Goal: Task Accomplishment & Management: Complete application form

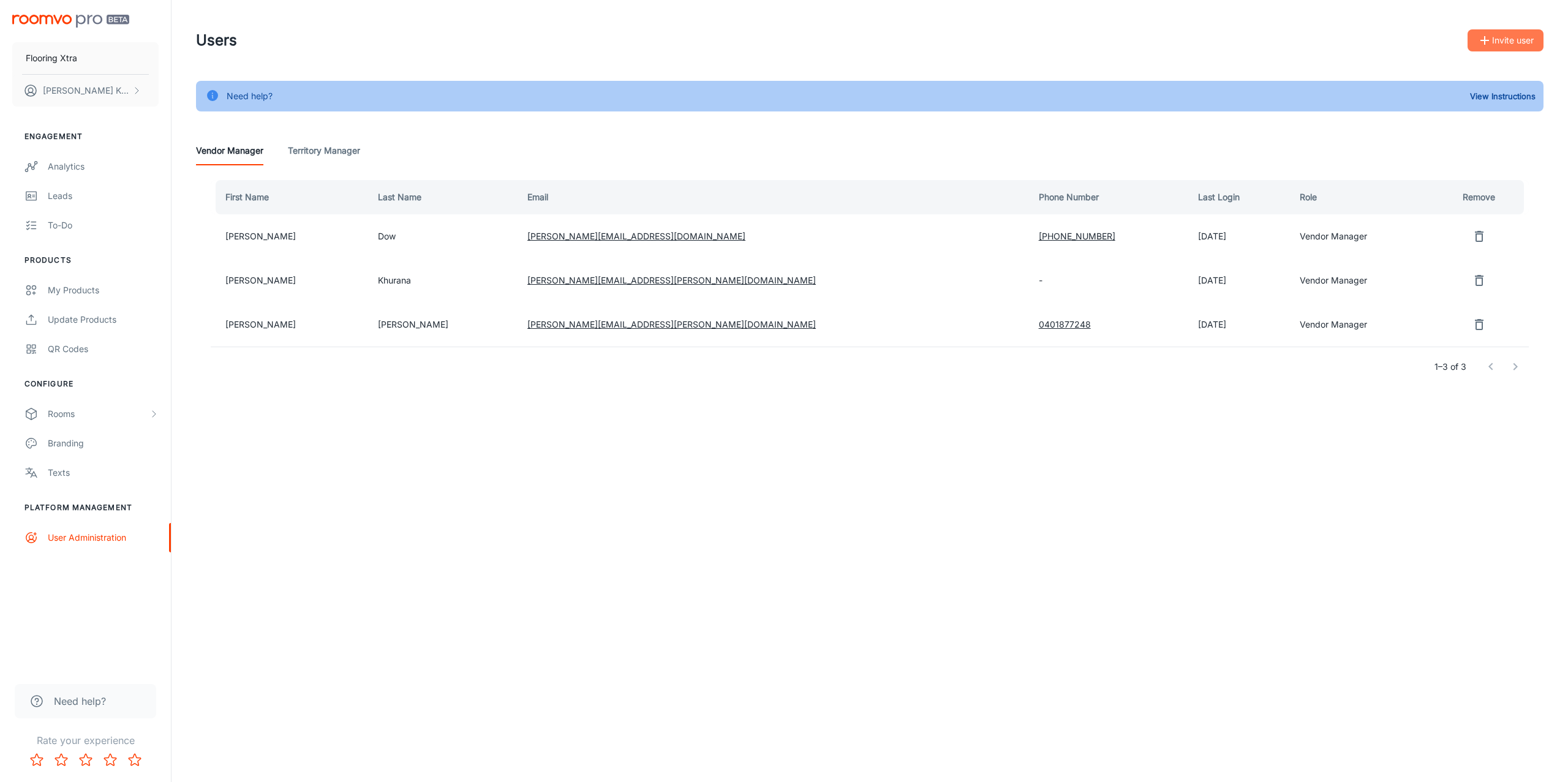
click at [1516, 40] on button "Invite user" at bounding box center [1505, 40] width 76 height 22
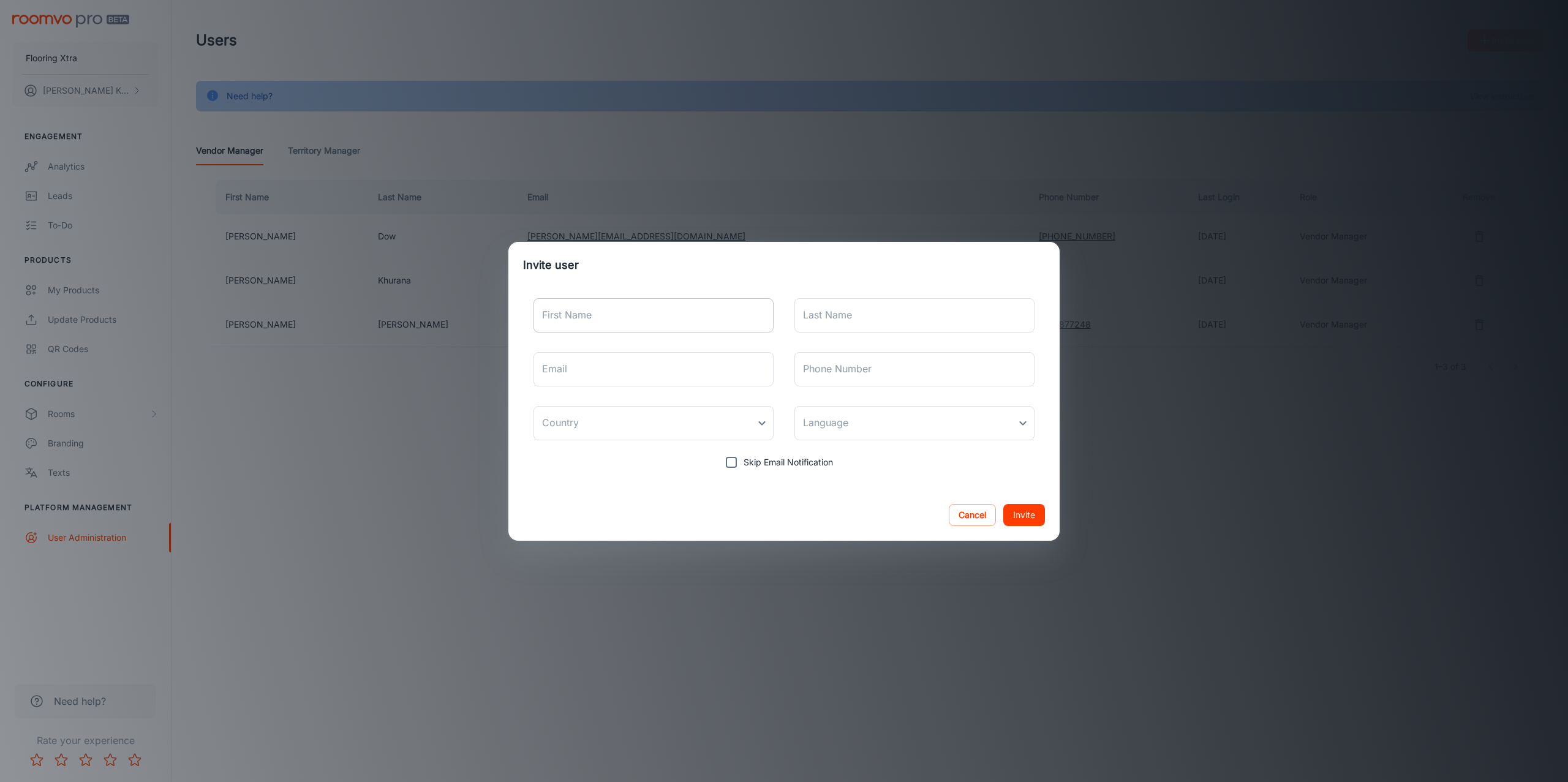
click at [587, 315] on input "First Name" at bounding box center [653, 315] width 240 height 34
type input "Dharshan"
click at [847, 321] on input "Dha" at bounding box center [914, 315] width 240 height 34
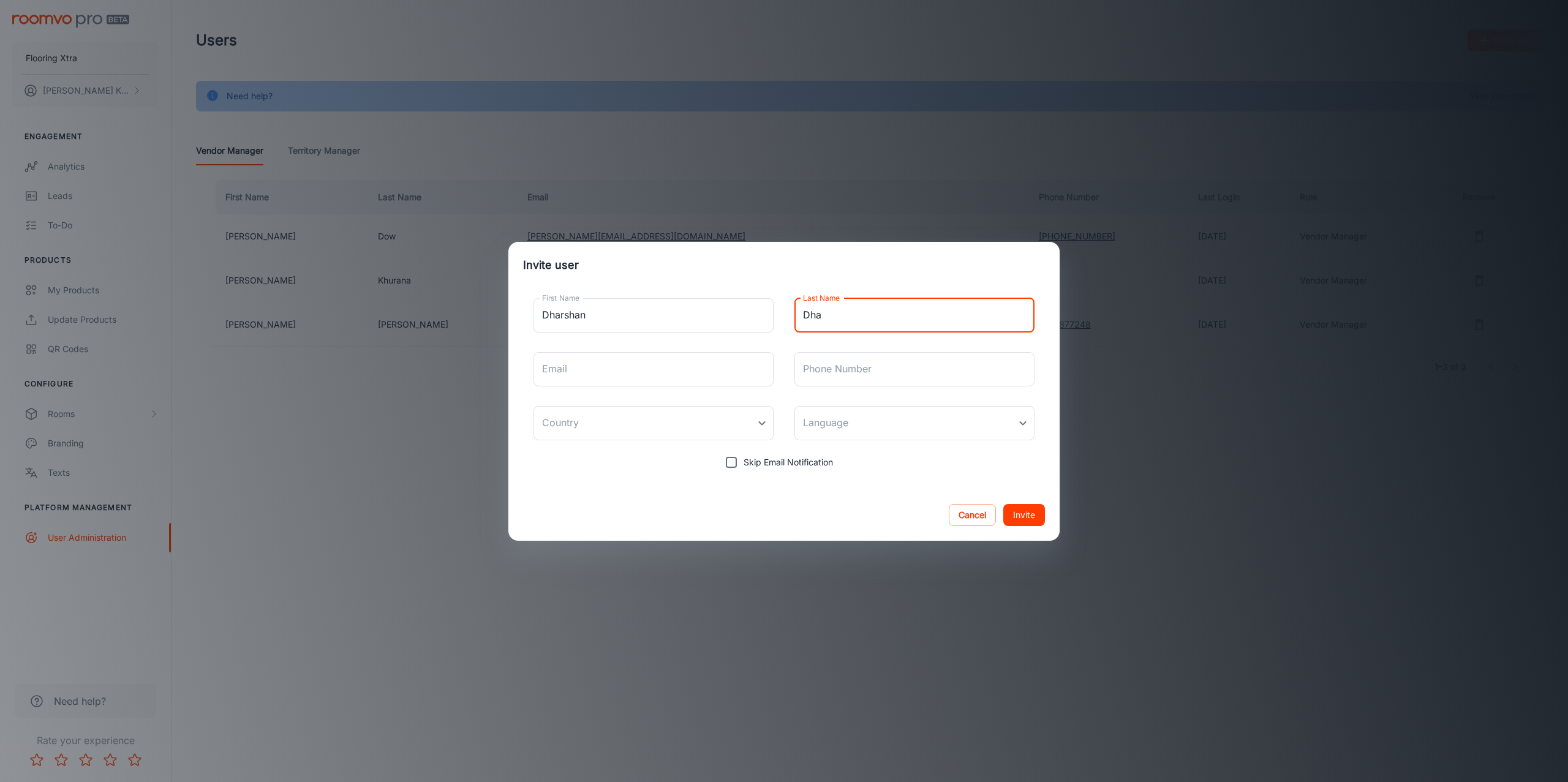
paste input "rshan Dhamodharan"
drag, startPoint x: 851, startPoint y: 315, endPoint x: 740, endPoint y: 255, distance: 125.8
click at [749, 270] on form "Invite user First Name Dharshan First Name Last Name Dharshan Dhamodharan Last …" at bounding box center [783, 391] width 551 height 299
type input "Dhamodharan"
click at [593, 363] on input "Email" at bounding box center [653, 369] width 240 height 34
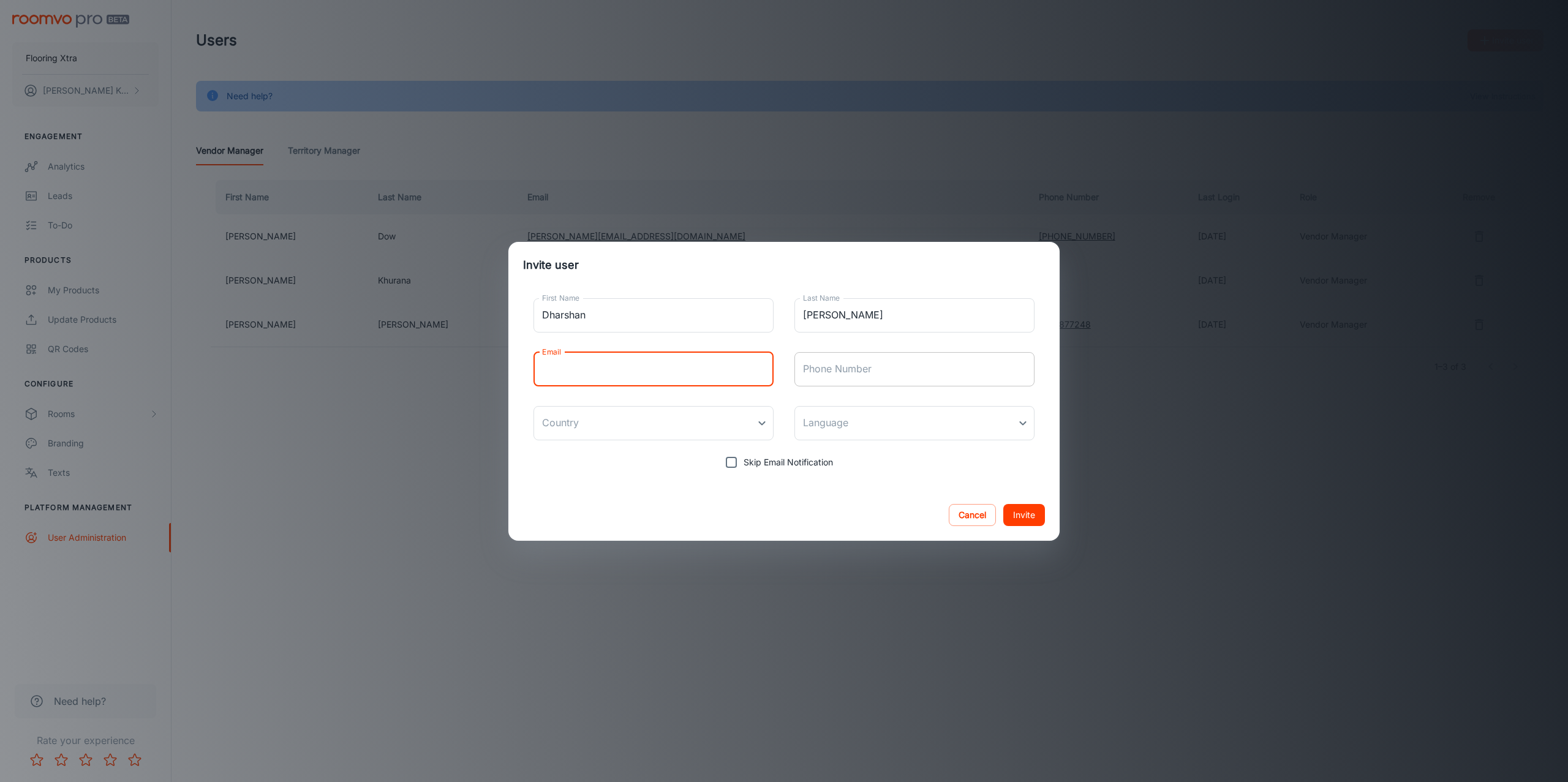
paste input "dharshan@fxaus.com.au"
type input "dharshan@fxaus.com.au"
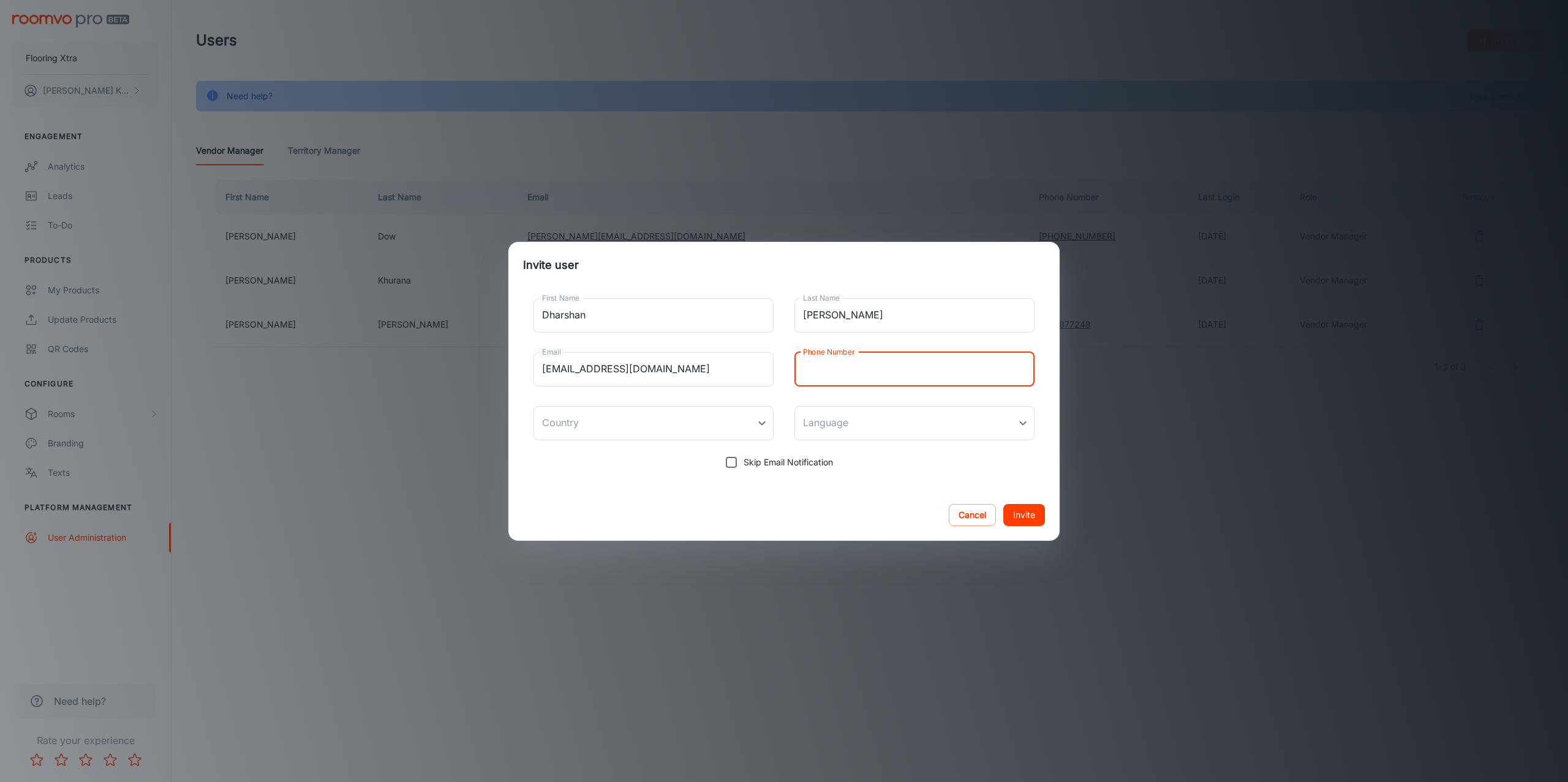
click at [969, 378] on input "Phone Number" at bounding box center [914, 369] width 240 height 34
click at [642, 431] on body "Flooring Xtra Kanika Khurana Engagement Analytics Leads To-do Products My Produ…" at bounding box center [784, 391] width 1568 height 782
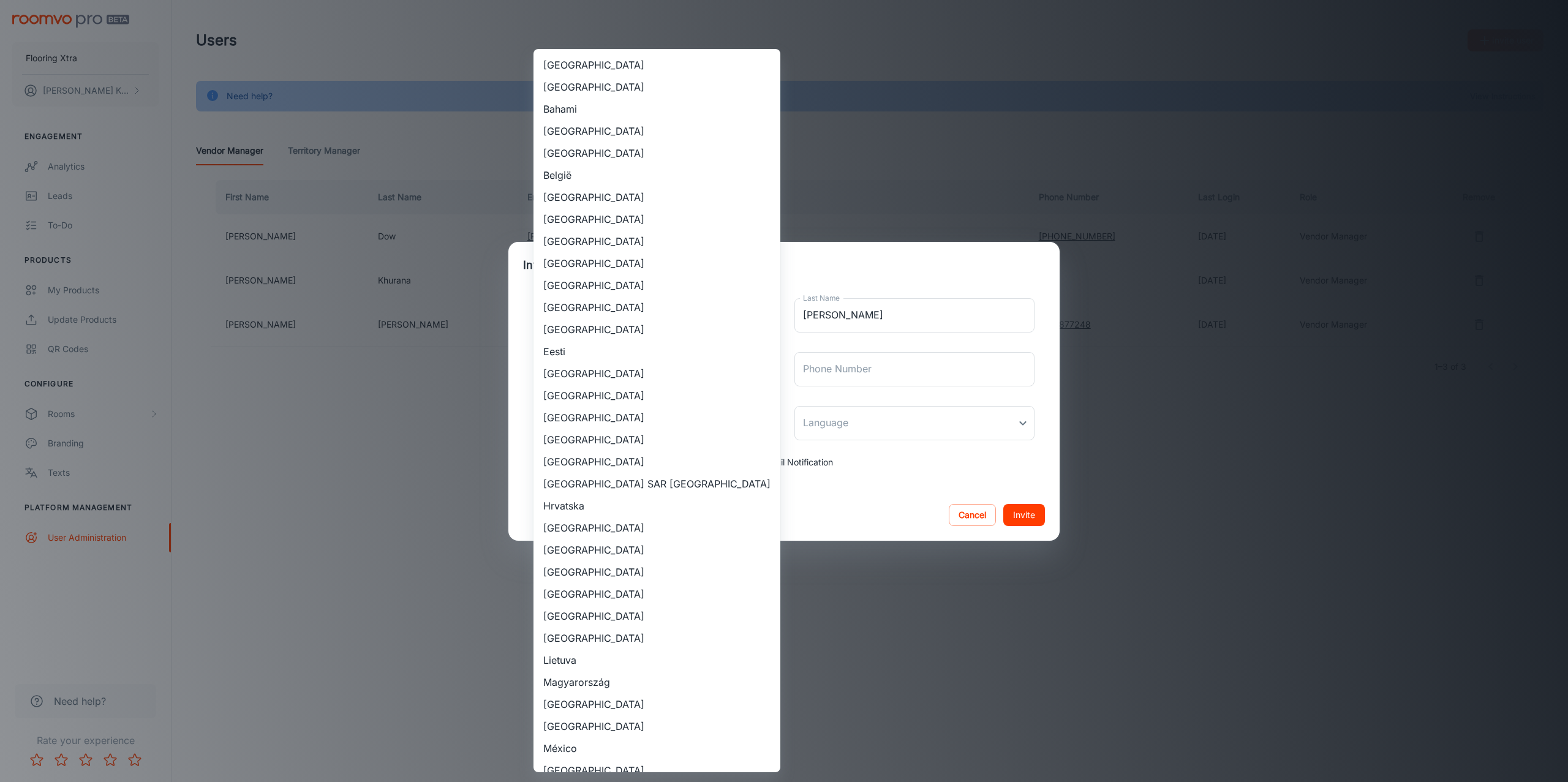
drag, startPoint x: 573, startPoint y: 88, endPoint x: 630, endPoint y: 107, distance: 60.2
click at [573, 88] on li "Australia" at bounding box center [656, 87] width 247 height 22
type input "Australia"
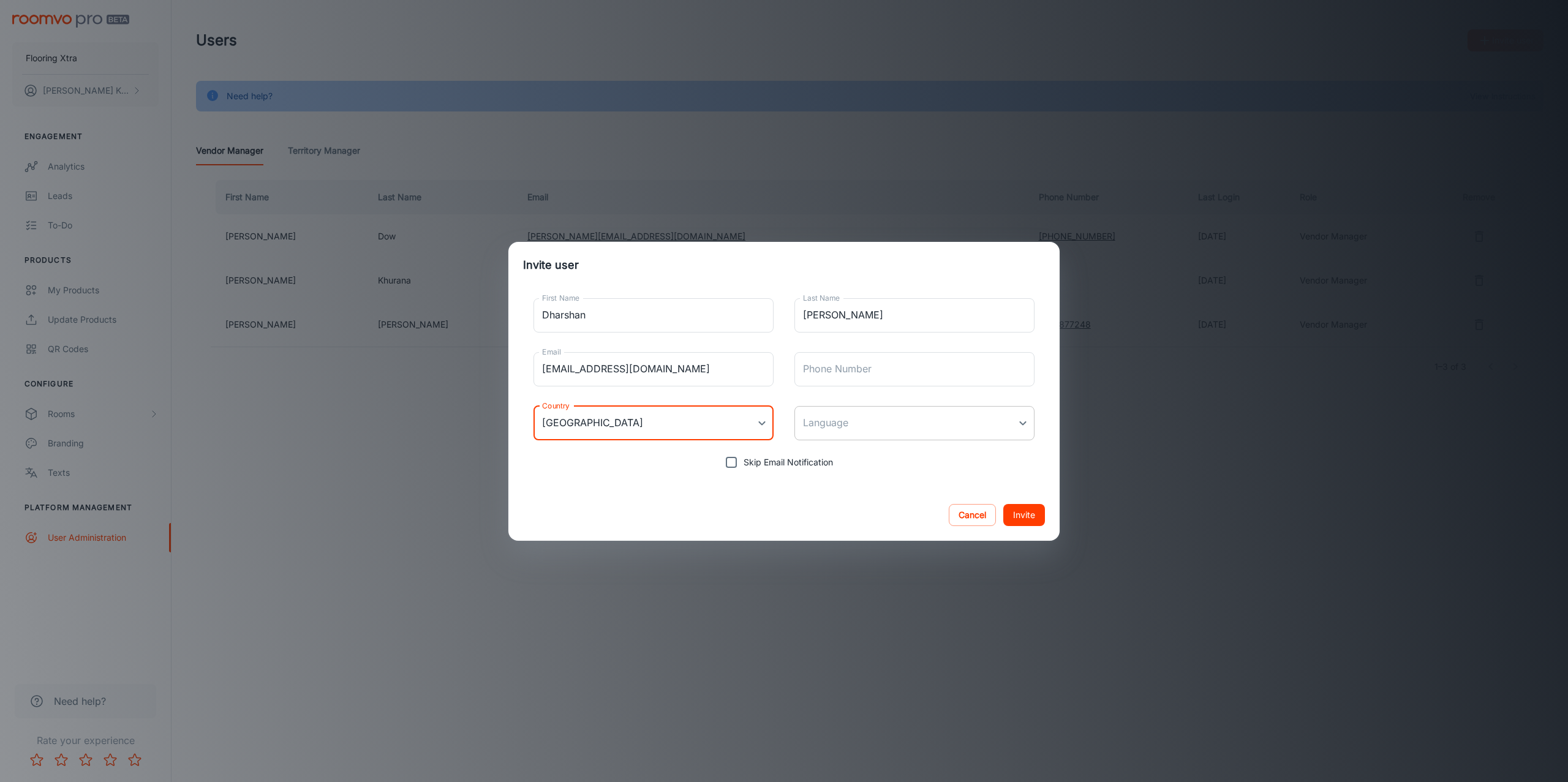
click at [915, 423] on body "Flooring Xtra Kanika Khurana Engagement Analytics Leads To-do Products My Produ…" at bounding box center [784, 391] width 1568 height 782
click at [850, 464] on li "English" at bounding box center [914, 456] width 240 height 22
type input "en-au"
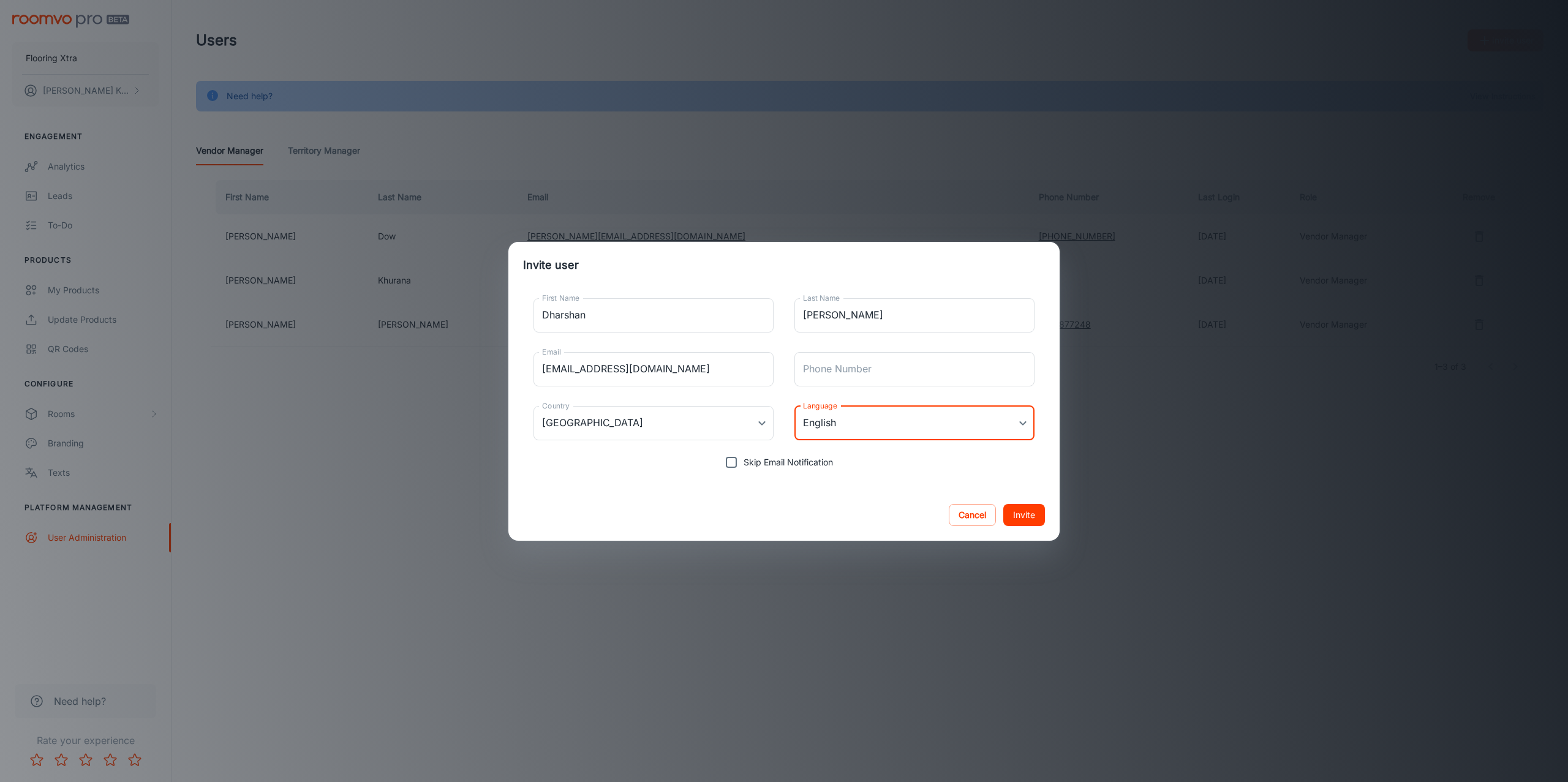
click at [1020, 516] on button "Invite" at bounding box center [1024, 515] width 42 height 22
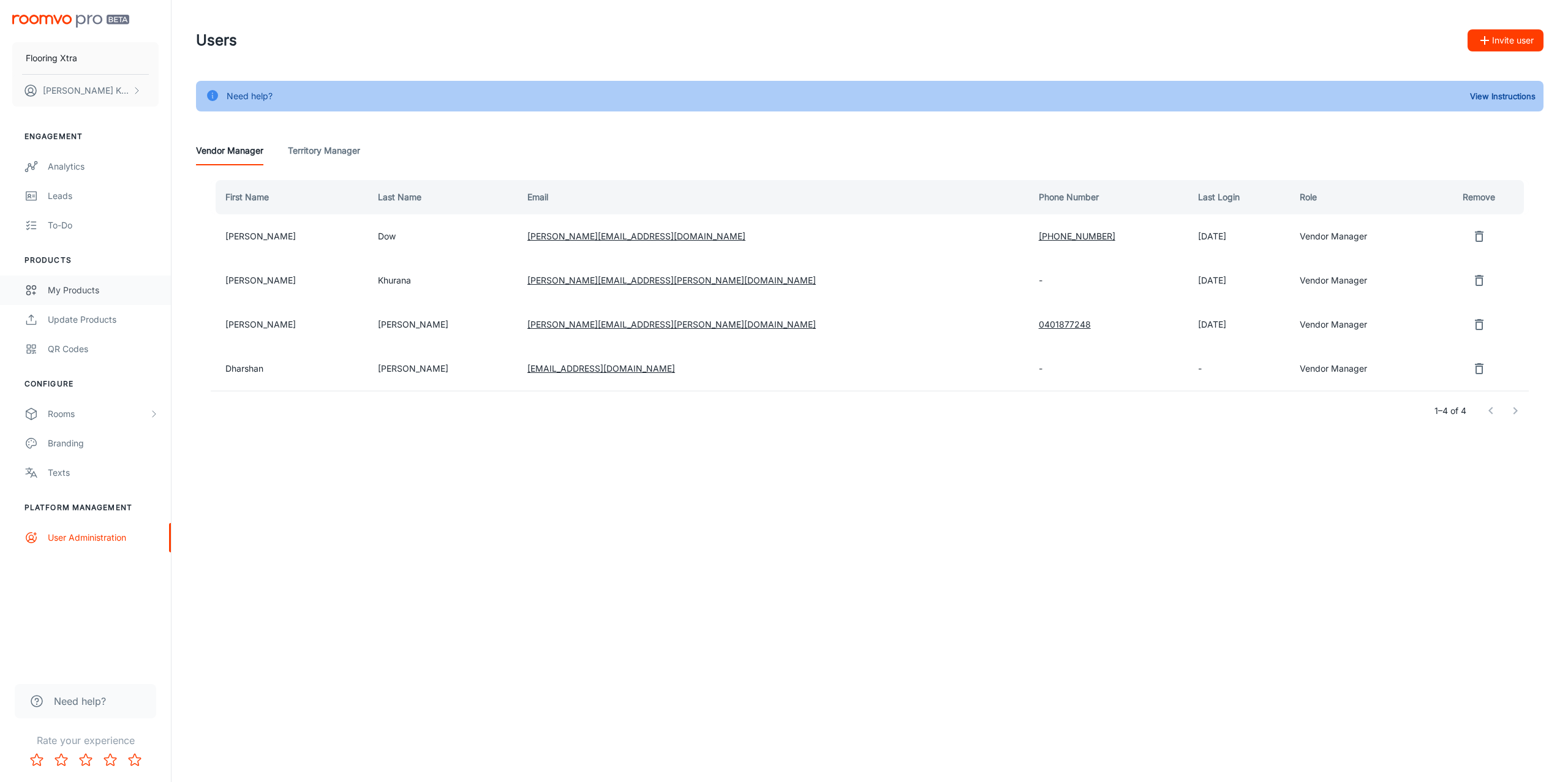
click at [67, 287] on div "My Products" at bounding box center [103, 290] width 111 height 13
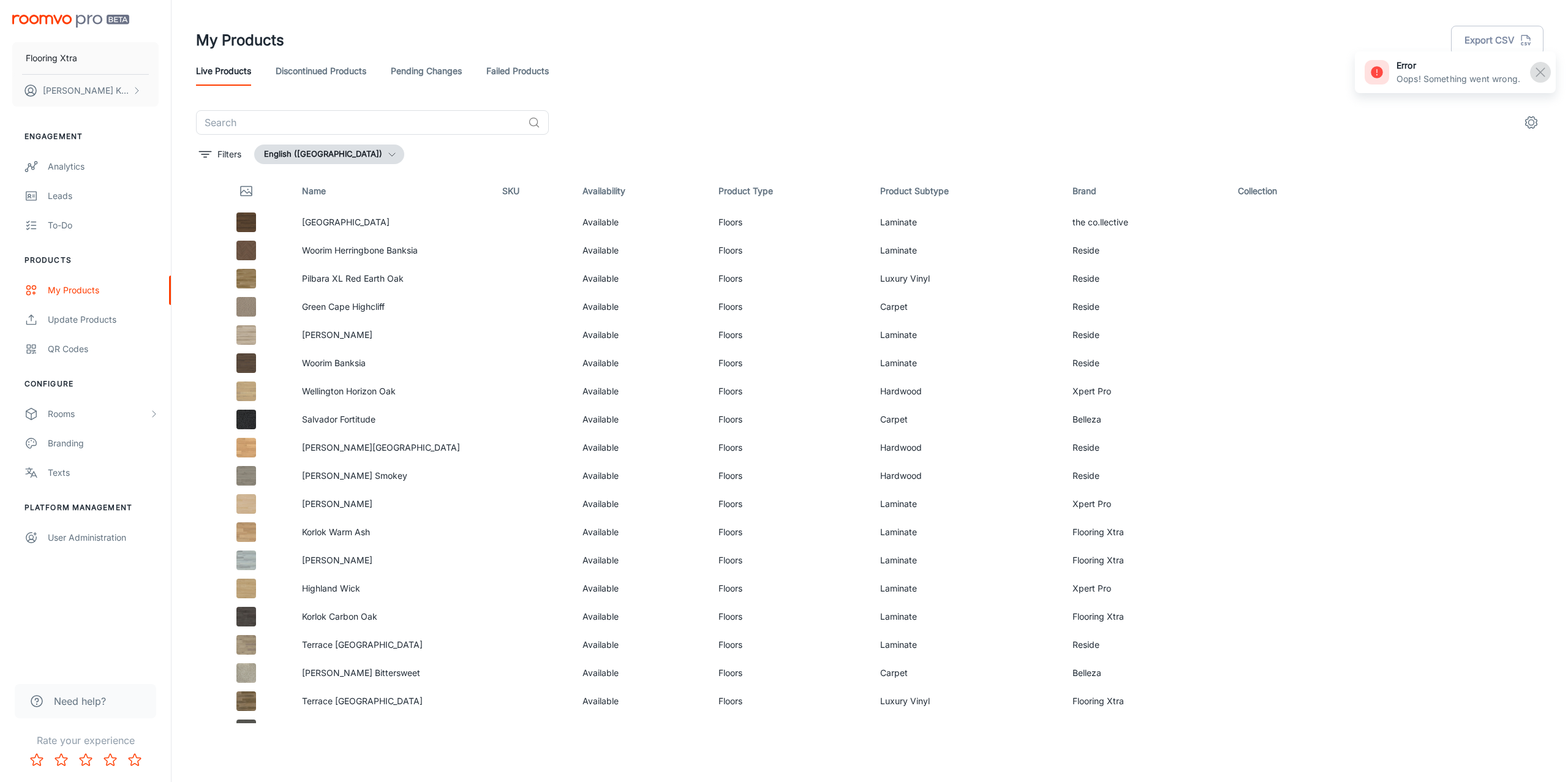
drag, startPoint x: 1537, startPoint y: 72, endPoint x: 1244, endPoint y: 109, distance: 295.1
click at [1534, 73] on rect "button" at bounding box center [1540, 72] width 15 height 15
click at [516, 66] on link "Failed Products" at bounding box center [517, 70] width 62 height 29
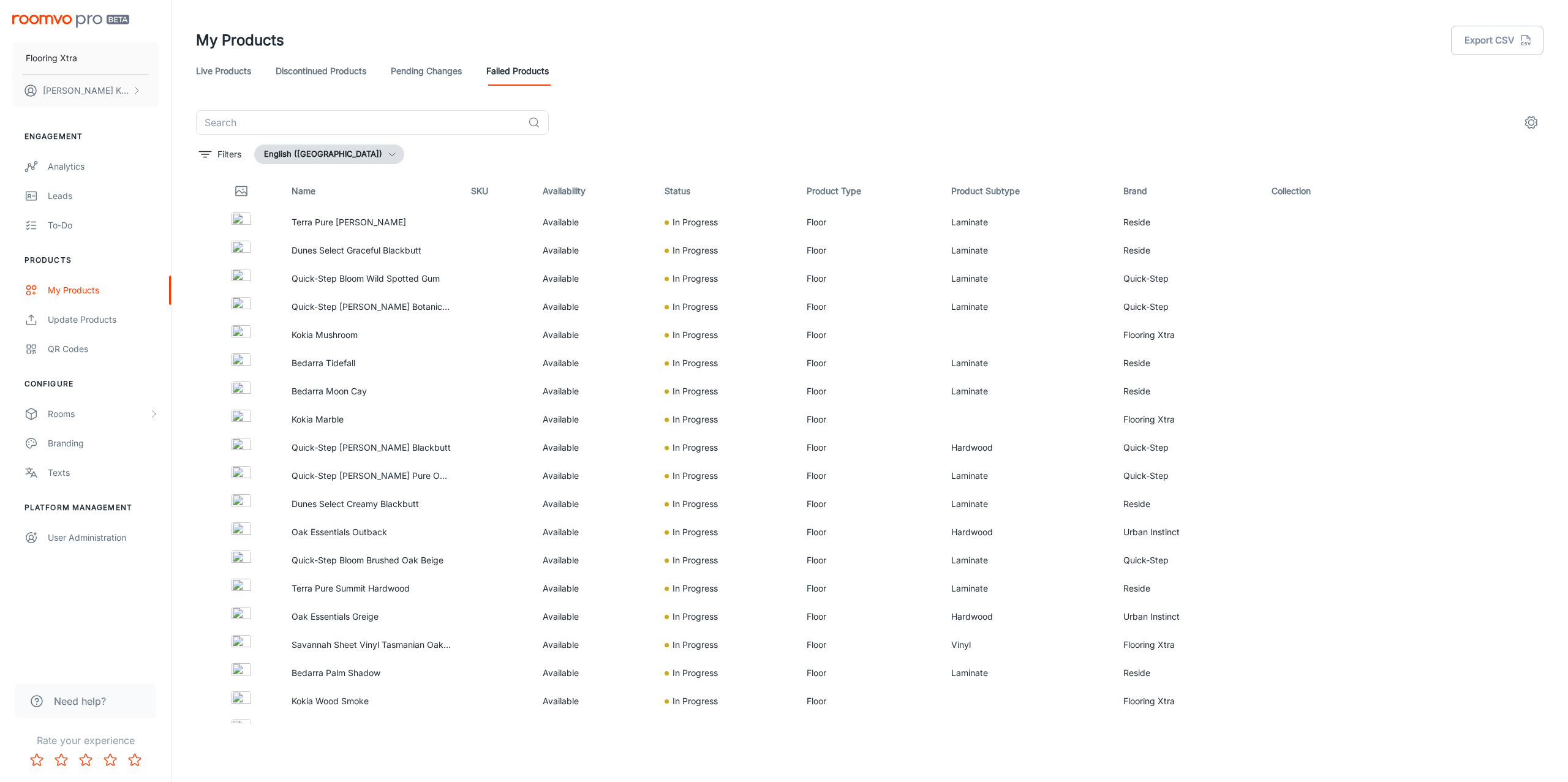
click at [794, 118] on div "​" at bounding box center [869, 122] width 1347 height 24
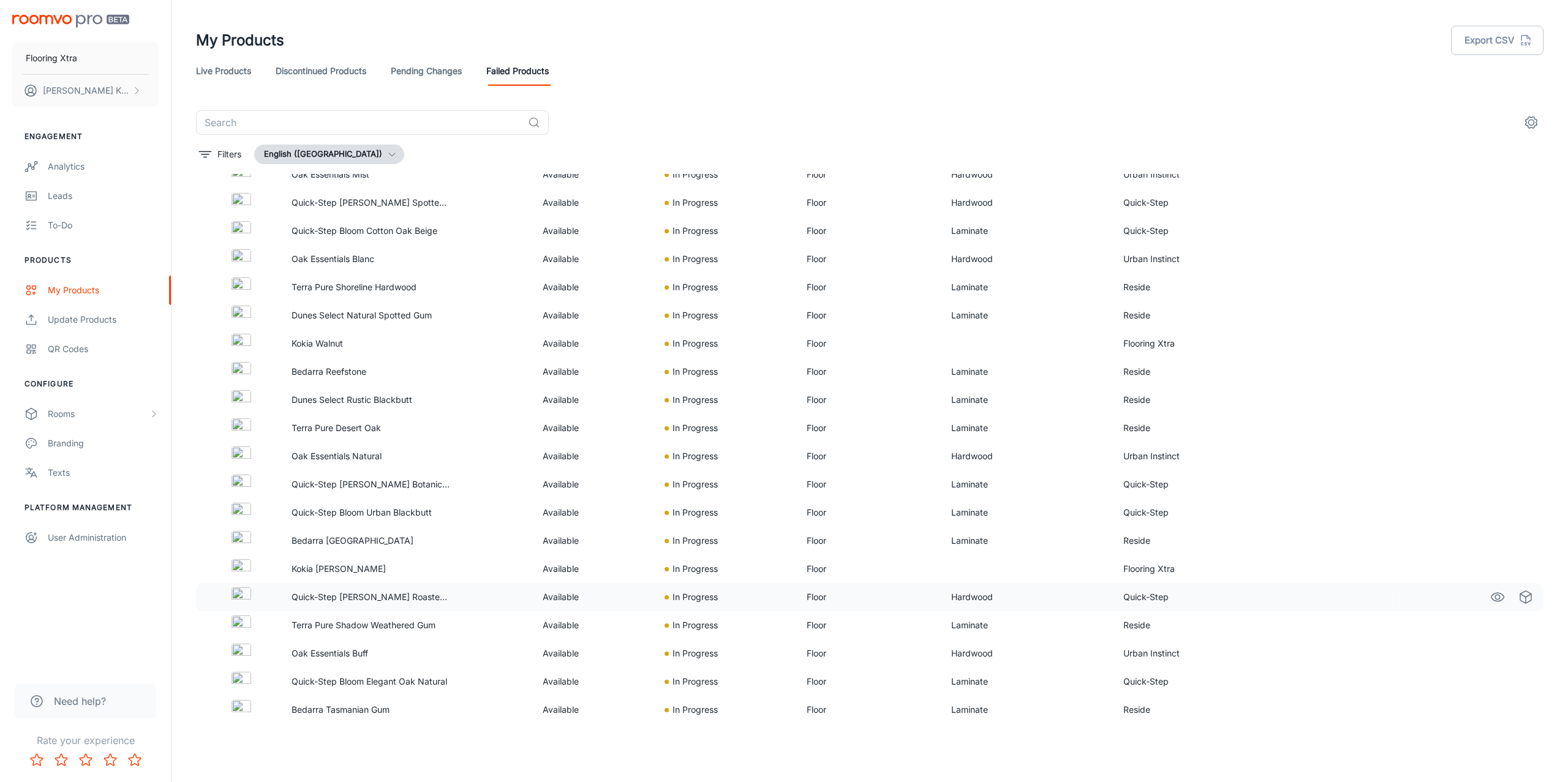
scroll to position [1344, 0]
